Goal: Information Seeking & Learning: Find specific fact

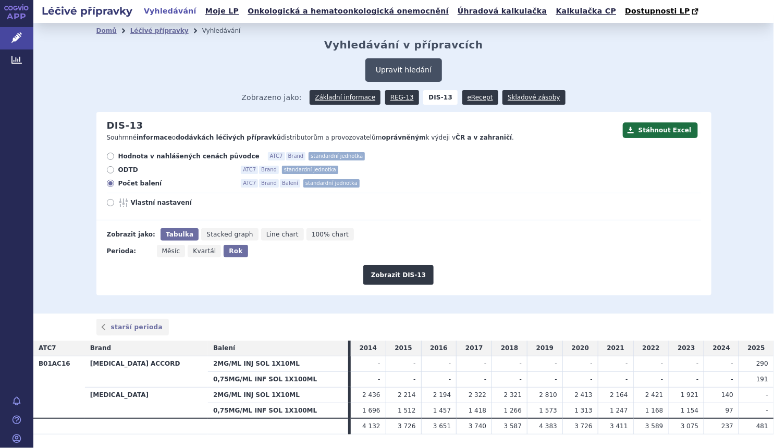
click at [402, 74] on button "Upravit hledání" at bounding box center [403, 69] width 77 height 23
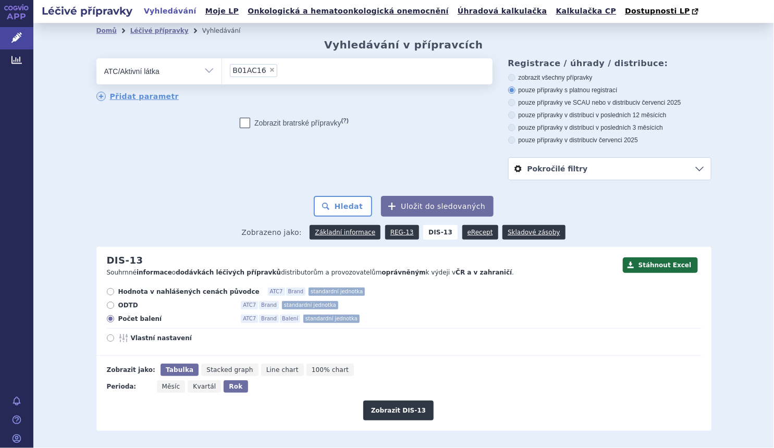
click at [269, 68] on span "×" at bounding box center [272, 70] width 6 height 6
click at [222, 68] on select "B01AC16" at bounding box center [221, 71] width 1 height 26
select select
click at [265, 69] on ul at bounding box center [357, 69] width 270 height 22
click at [222, 69] on select at bounding box center [221, 71] width 1 height 26
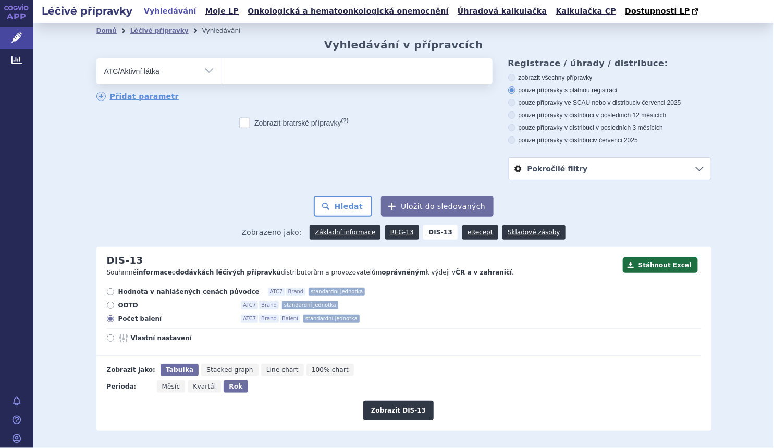
paste input "LANREOTIDE"
type input "LANREOTIDE"
select select "LANREOTIDE"
select select
type input "LANREOTIDE"
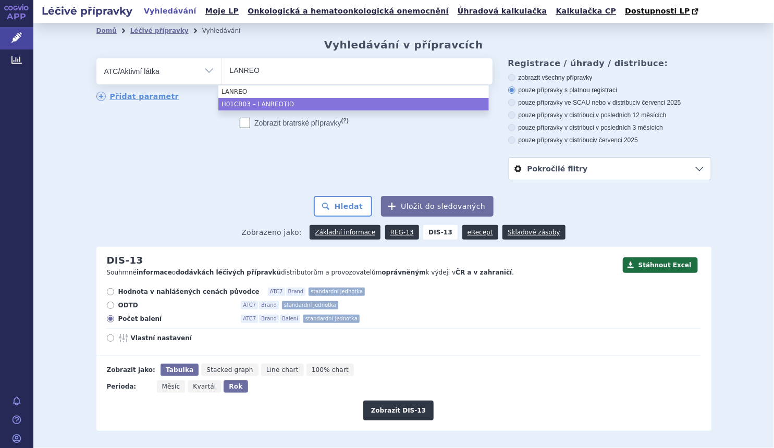
type input "LANREO"
select select "H01CB03"
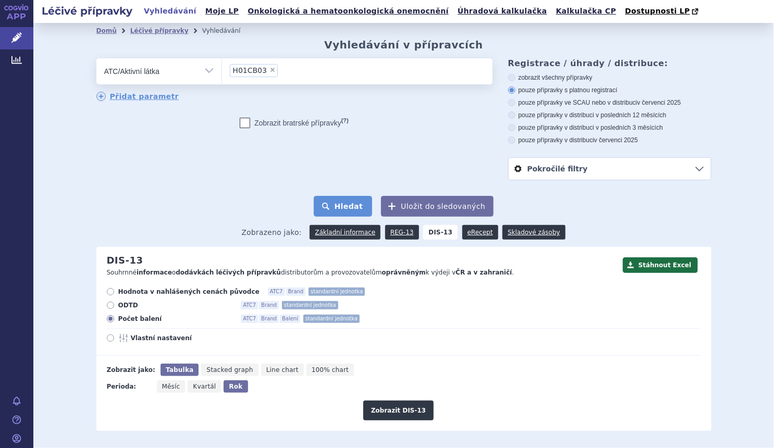
click at [350, 212] on button "Hledat" at bounding box center [343, 206] width 59 height 21
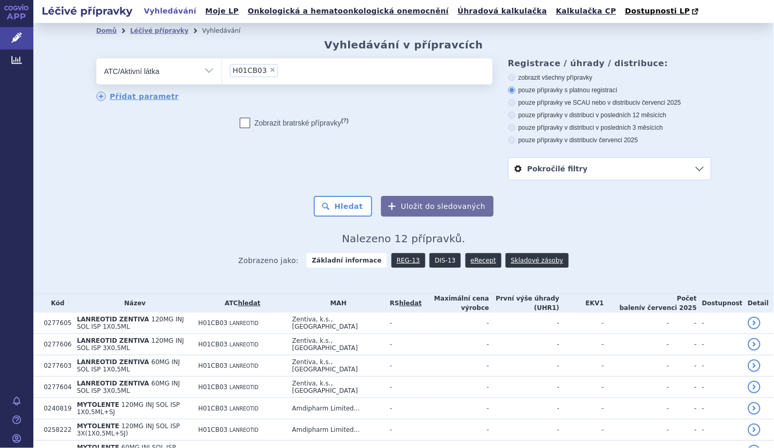
click at [430, 260] on link "DIS-13" at bounding box center [444, 260] width 31 height 15
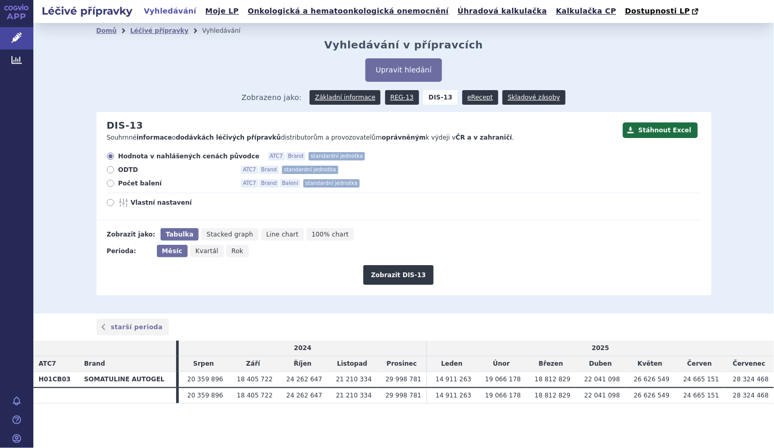
click at [151, 185] on span "Počet balení" at bounding box center [175, 183] width 115 height 8
click at [115, 185] on input "Počet balení ATC7 Brand Balení standardní jednotka" at bounding box center [111, 184] width 7 height 7
radio input "true"
click at [231, 252] on span "Rok" at bounding box center [237, 250] width 12 height 7
click at [229, 252] on input "Rok" at bounding box center [229, 248] width 7 height 7
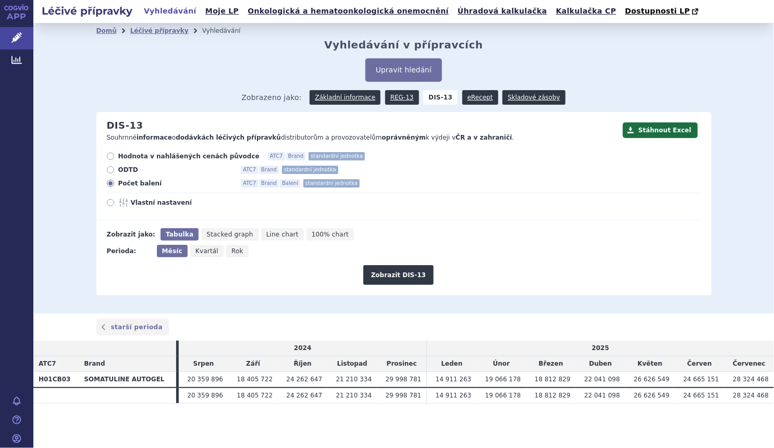
radio input "true"
click at [401, 281] on button "Zobrazit DIS-13" at bounding box center [398, 275] width 70 height 20
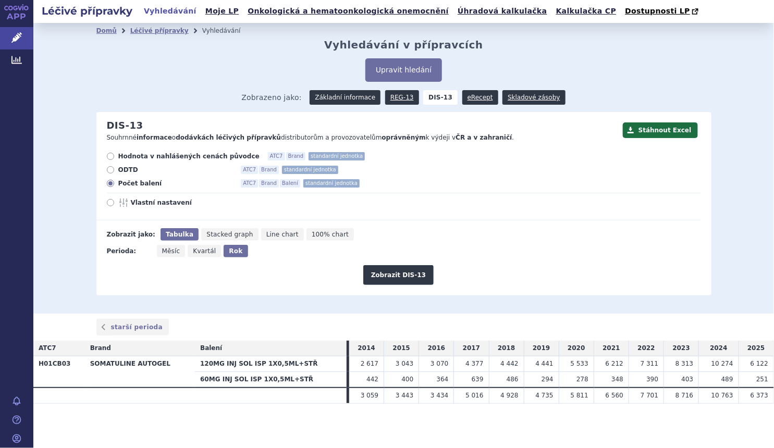
click at [346, 105] on link "Základní informace" at bounding box center [344, 97] width 71 height 15
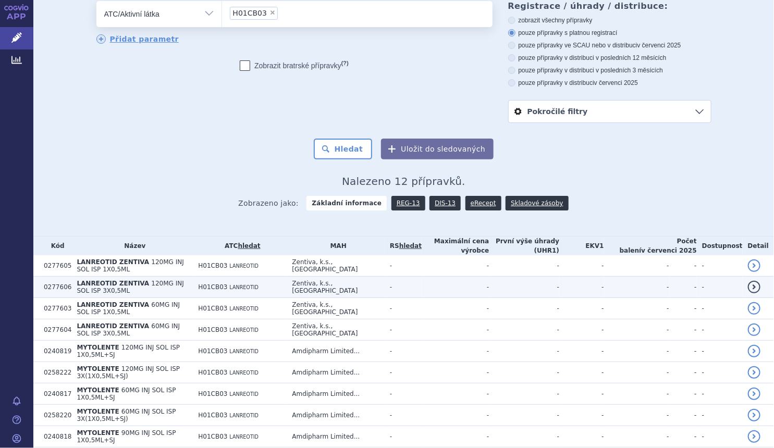
scroll to position [142, 0]
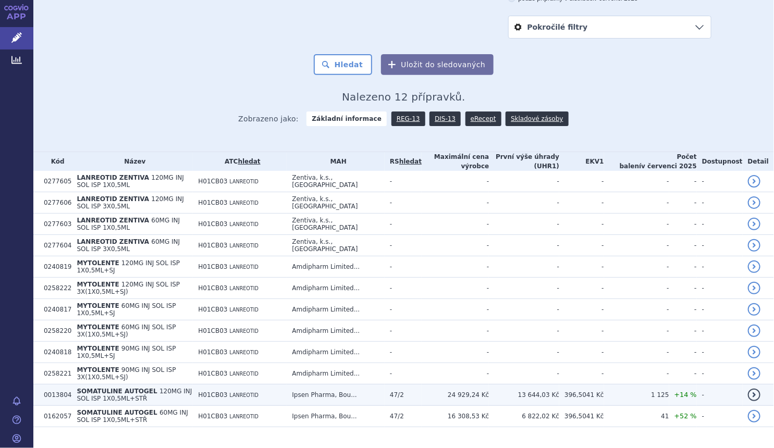
click at [163, 384] on td "SOMATULINE AUTOGEL 120MG INJ SOL ISP 1X0,5ML+STŘ" at bounding box center [131, 394] width 121 height 21
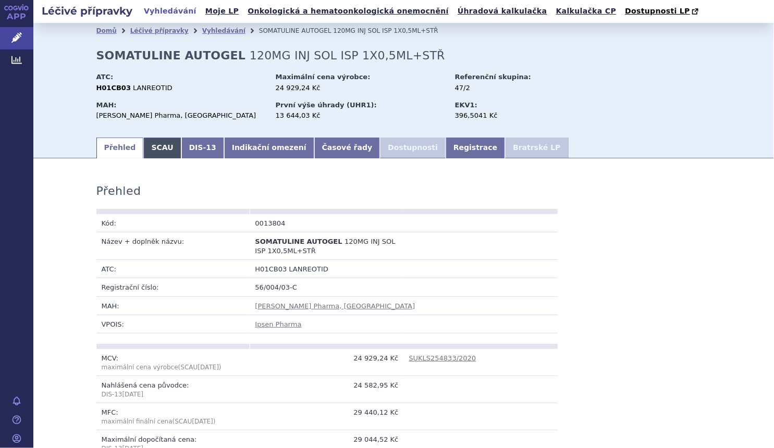
click at [151, 146] on link "SCAU" at bounding box center [162, 148] width 38 height 21
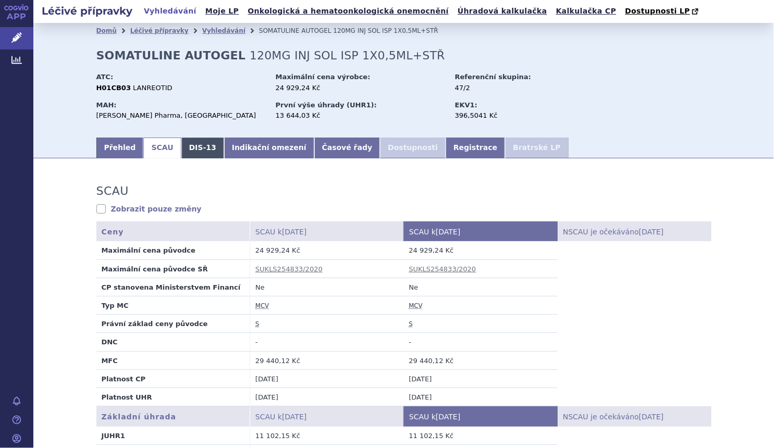
click at [195, 148] on link "DIS-13" at bounding box center [202, 148] width 43 height 21
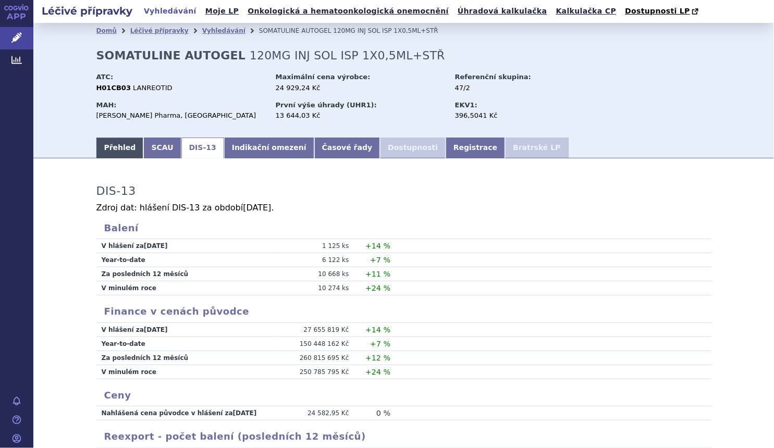
click at [118, 141] on link "Přehled" at bounding box center [119, 148] width 47 height 21
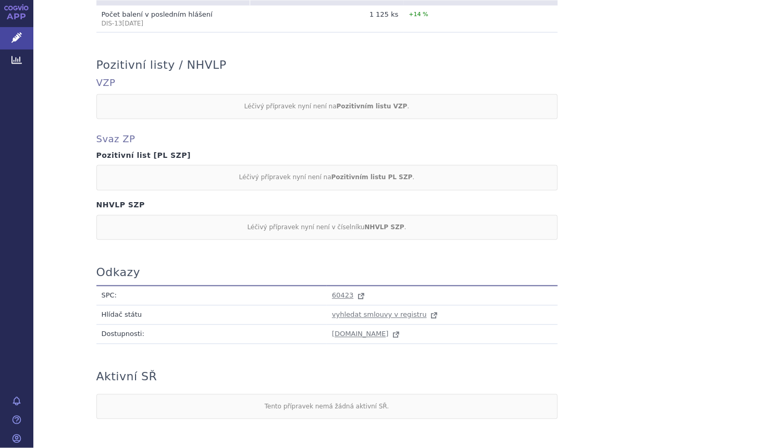
scroll to position [852, 0]
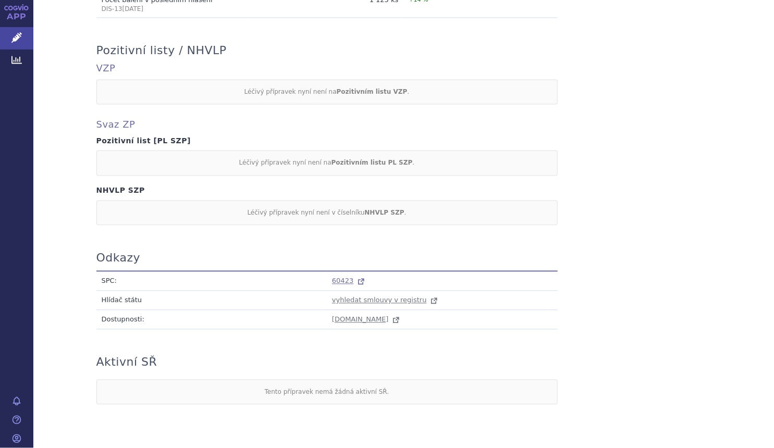
click at [332, 278] on span "60423" at bounding box center [342, 281] width 21 height 8
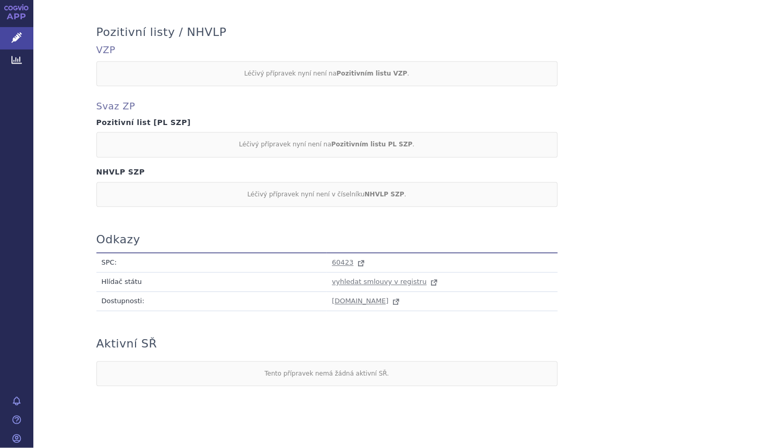
scroll to position [880, 0]
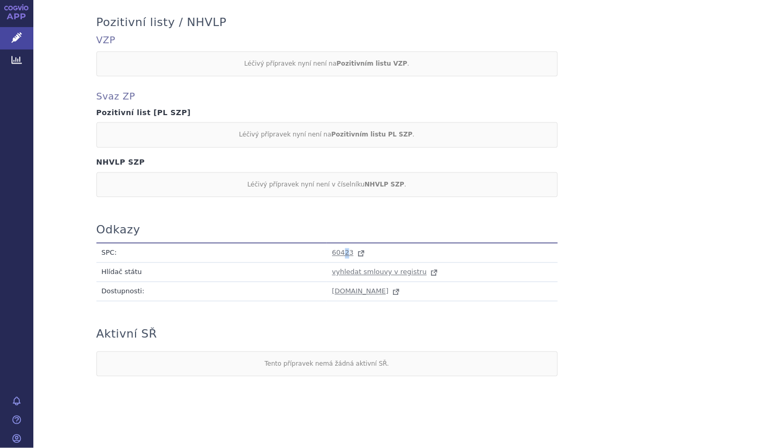
click at [341, 243] on td "60423" at bounding box center [442, 253] width 231 height 20
drag, startPoint x: 341, startPoint y: 242, endPoint x: 341, endPoint y: 248, distance: 6.3
click at [341, 248] on span "60423" at bounding box center [342, 252] width 21 height 8
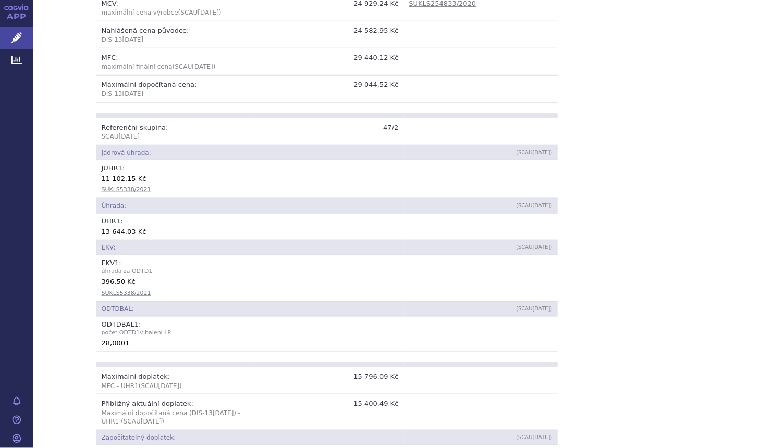
scroll to position [218, 0]
